Goal: Information Seeking & Learning: Find specific fact

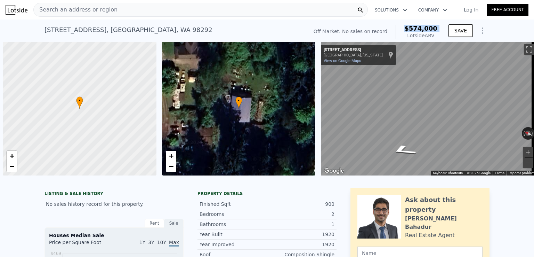
scroll to position [0, 3]
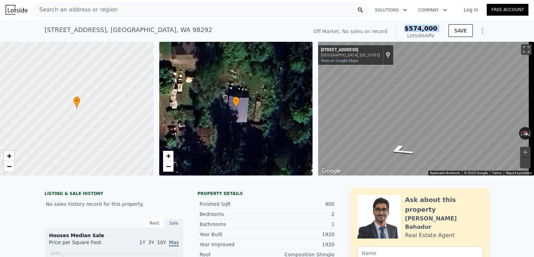
click at [107, 11] on span "Search an address or region" at bounding box center [76, 10] width 84 height 8
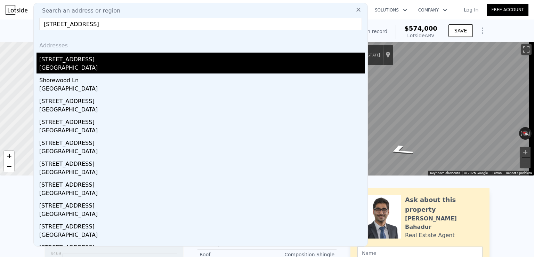
type input "[STREET_ADDRESS]"
click at [102, 67] on div "[GEOGRAPHIC_DATA]" at bounding box center [201, 69] width 325 height 10
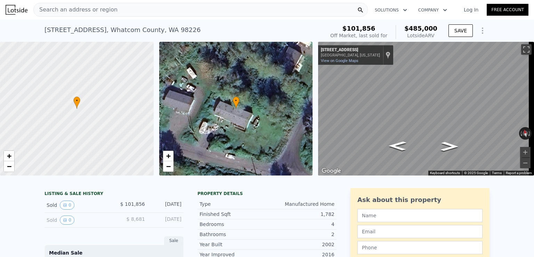
click at [422, 28] on span "$485,000" at bounding box center [420, 28] width 33 height 7
copy span "$485,000"
click at [222, 9] on div "Search an address or region" at bounding box center [200, 10] width 334 height 14
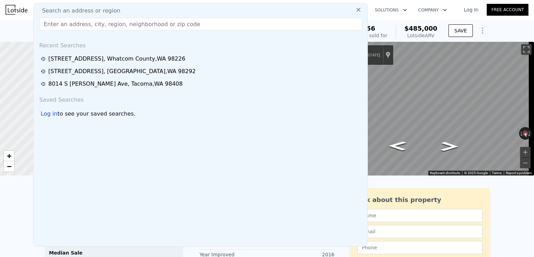
click at [222, 9] on div "Search an address or region" at bounding box center [201, 11] width 328 height 8
click at [140, 28] on input "text" at bounding box center [200, 24] width 323 height 13
paste input "[STREET_ADDRESS]"
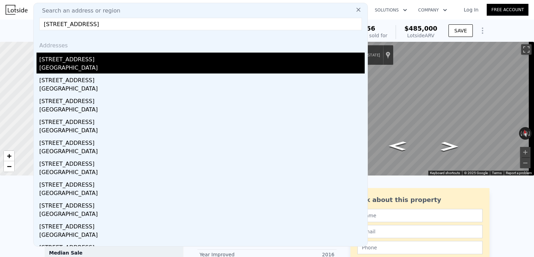
type input "[STREET_ADDRESS]"
click at [72, 67] on div "[GEOGRAPHIC_DATA]" at bounding box center [201, 69] width 325 height 10
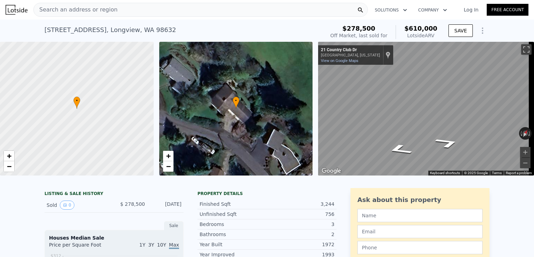
click at [422, 27] on span "$610,000" at bounding box center [420, 28] width 33 height 7
copy span "$610,000"
click at [421, 25] on span "$610,000" at bounding box center [420, 28] width 33 height 7
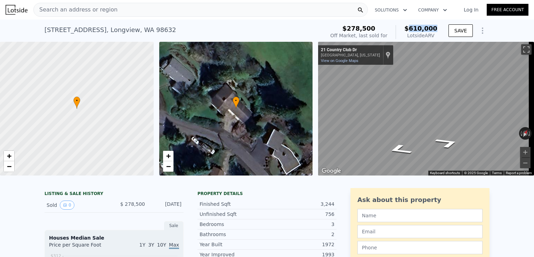
click at [421, 25] on span "$610,000" at bounding box center [420, 28] width 33 height 7
